Goal: Navigation & Orientation: Find specific page/section

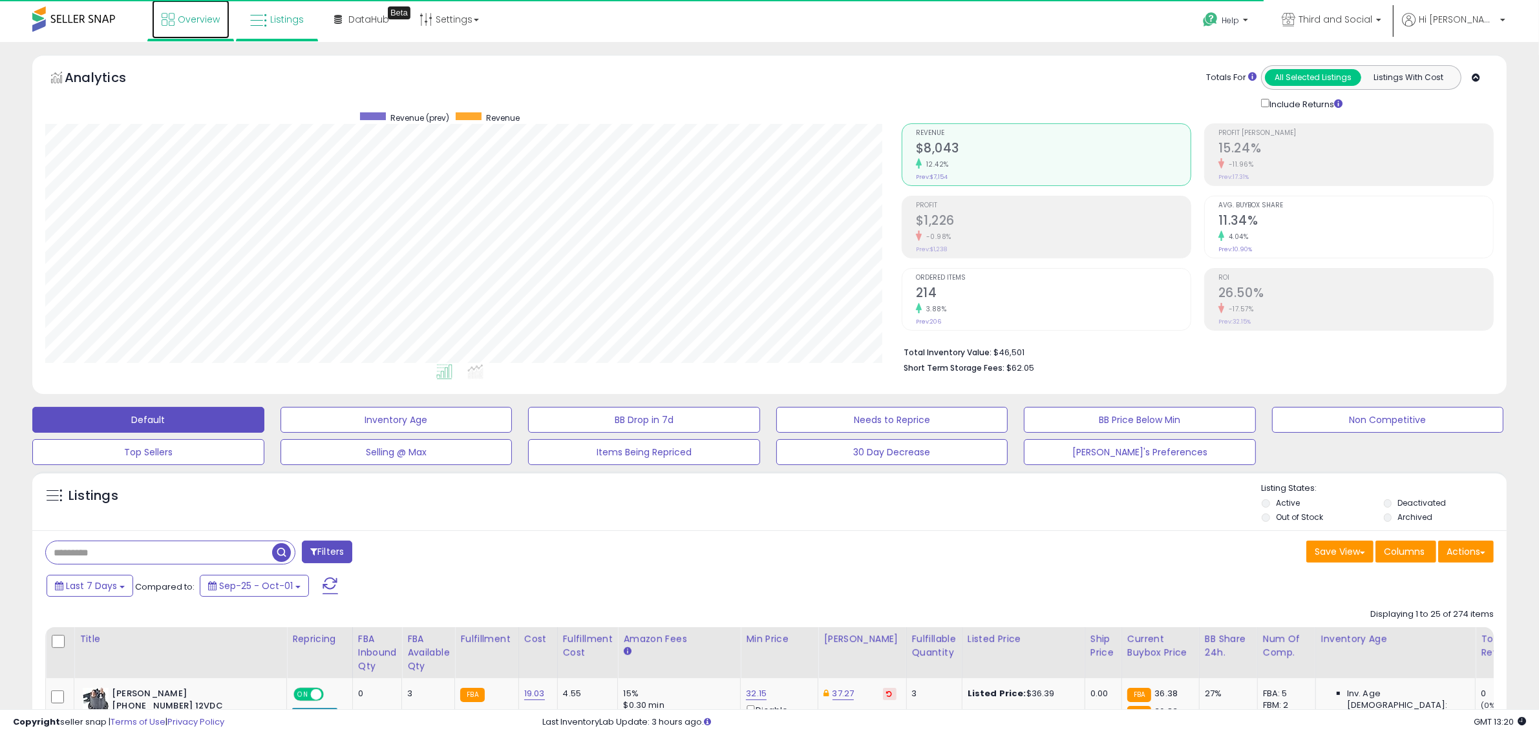
click at [209, 24] on span "Overview" at bounding box center [199, 19] width 42 height 13
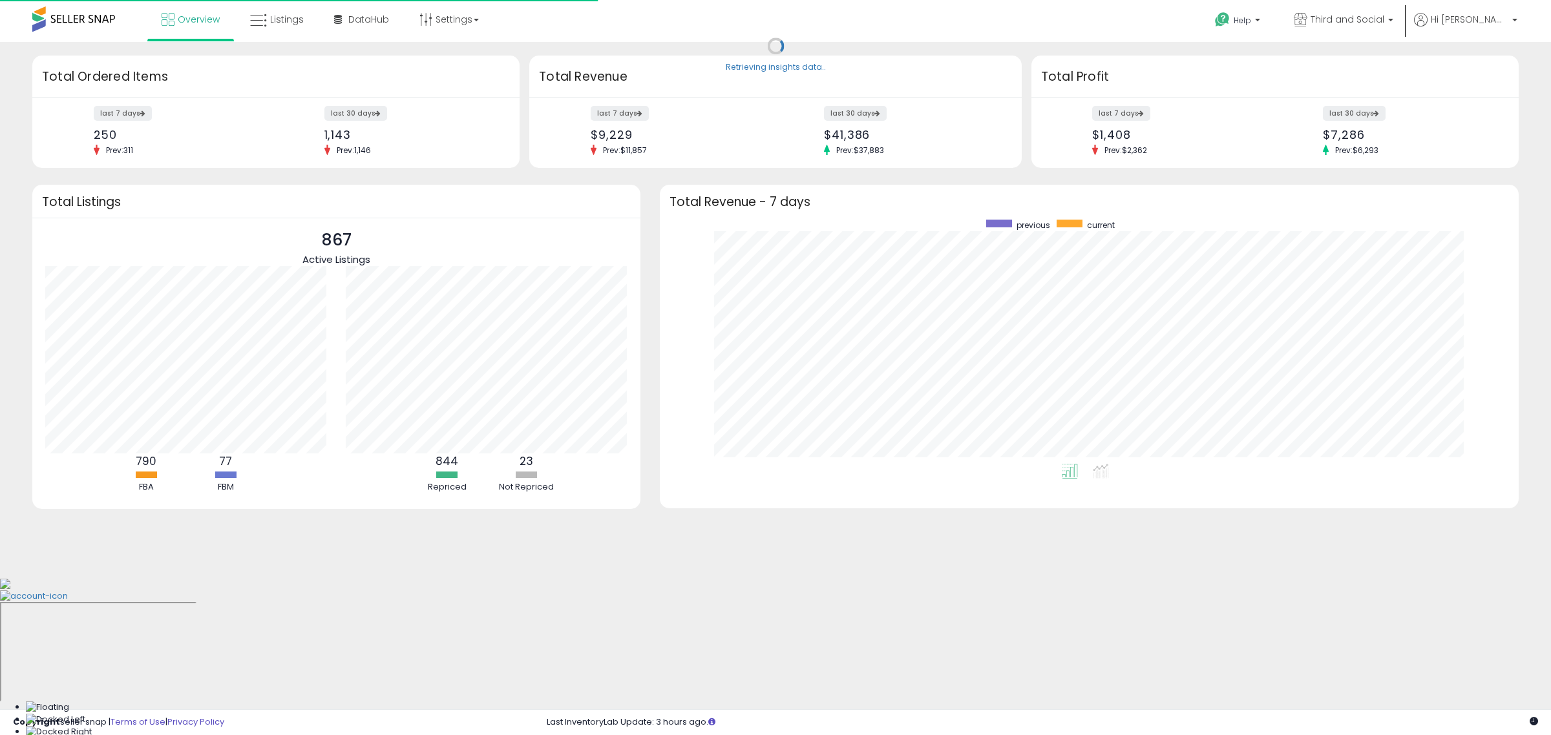
scroll to position [244, 834]
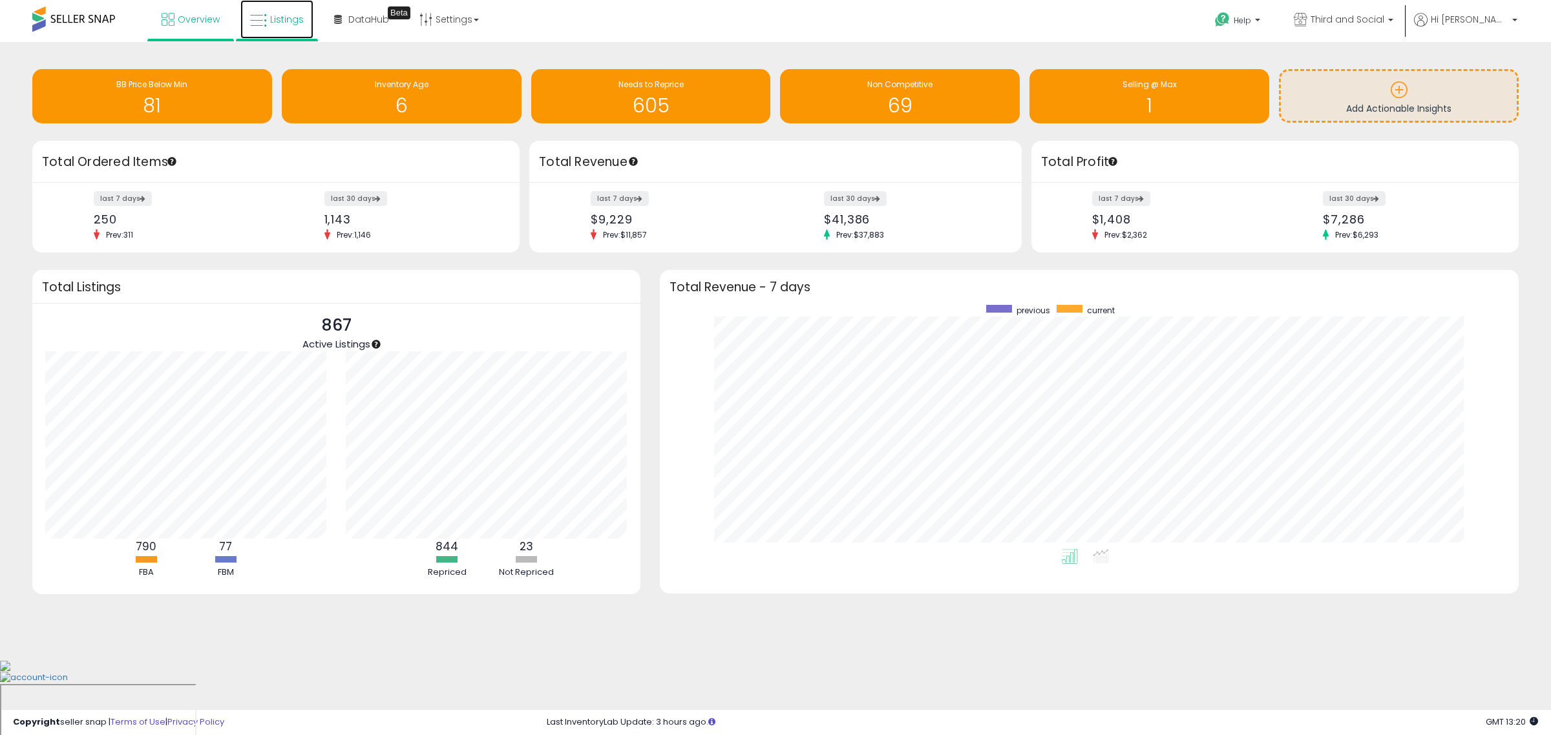
click at [270, 28] on link "Listings" at bounding box center [276, 19] width 73 height 39
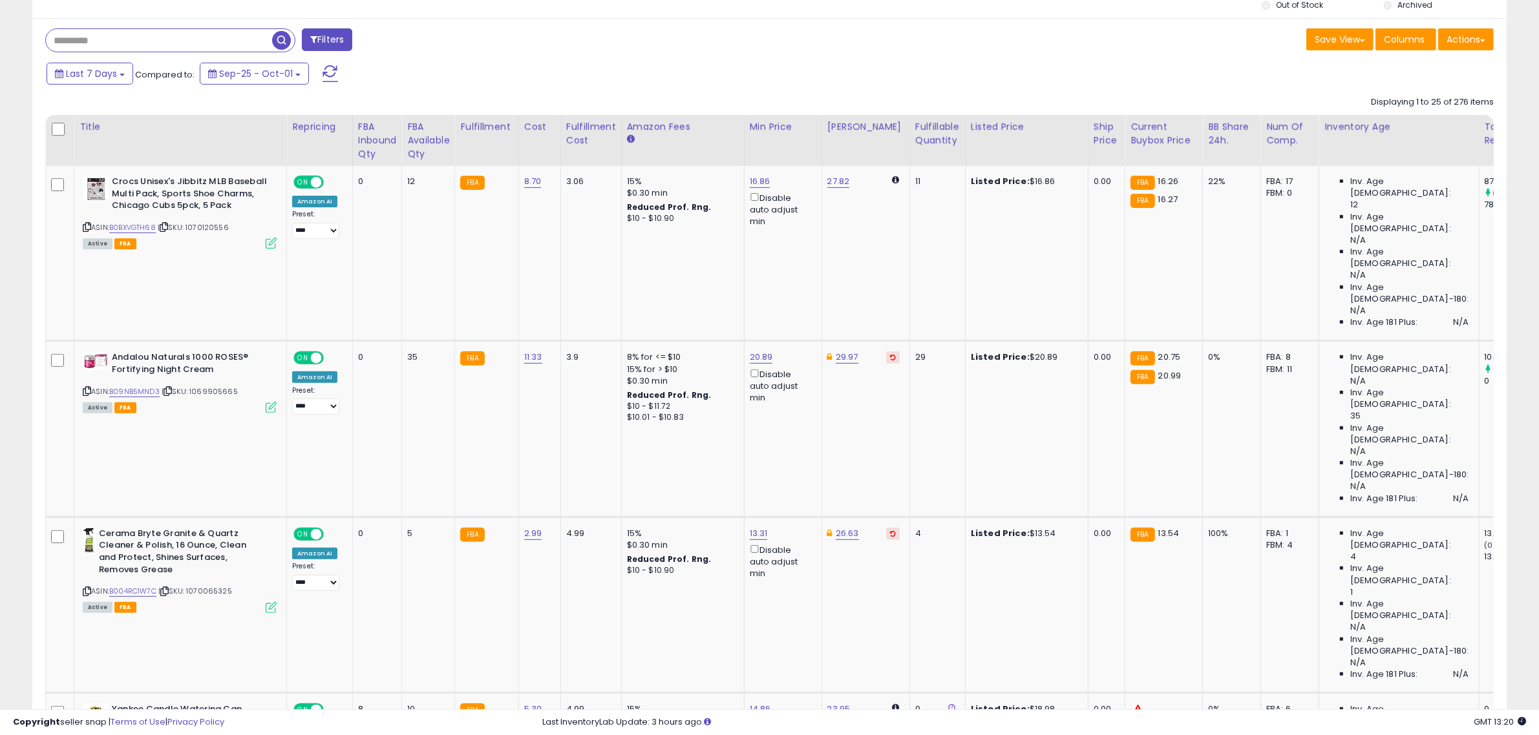
scroll to position [485, 0]
